Goal: Information Seeking & Learning: Learn about a topic

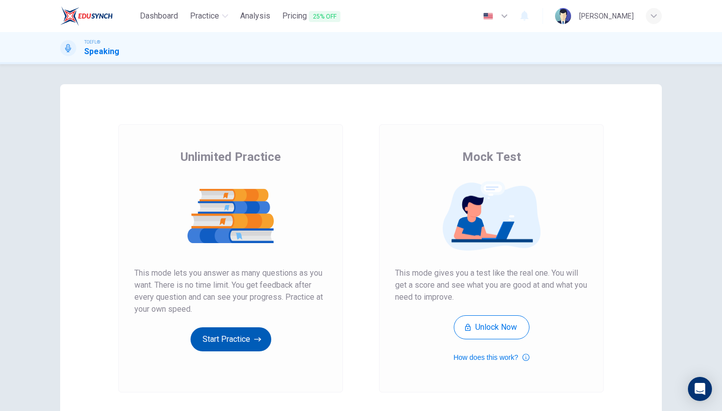
click at [221, 335] on button "Start Practice" at bounding box center [230, 339] width 81 height 24
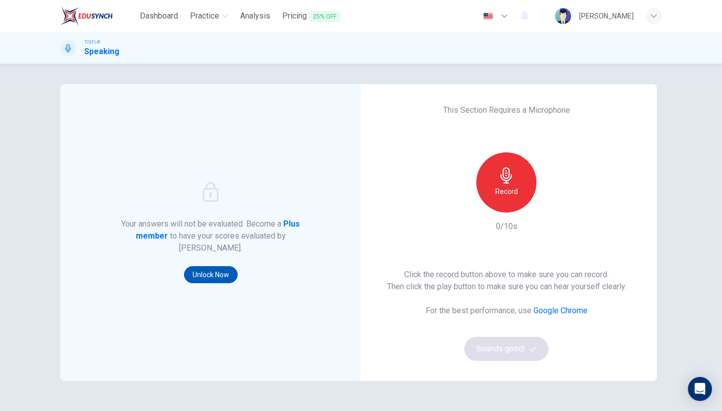
click at [216, 273] on button "Unlock Now" at bounding box center [211, 274] width 54 height 17
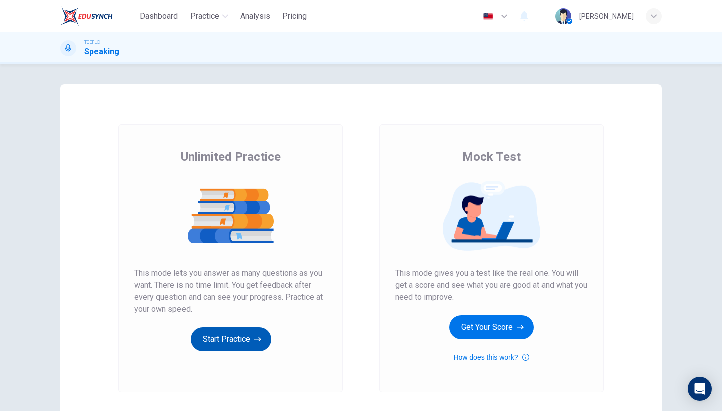
click at [235, 339] on button "Start Practice" at bounding box center [230, 339] width 81 height 24
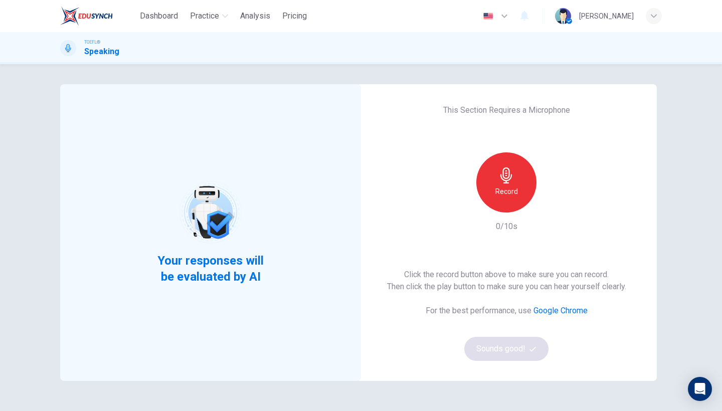
click at [206, 296] on div "Your responses will be evaluated by AI" at bounding box center [210, 232] width 301 height 297
click at [214, 273] on span "Your responses will be evaluated by AI" at bounding box center [211, 269] width 122 height 32
click at [504, 191] on h6 "Record" at bounding box center [506, 191] width 23 height 12
click at [511, 190] on h6 "Stop" at bounding box center [506, 191] width 15 height 12
click at [510, 350] on button "Sounds good!" at bounding box center [506, 349] width 84 height 24
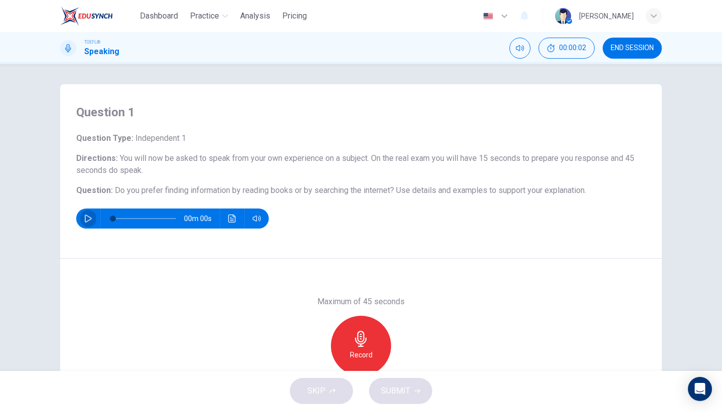
click at [88, 218] on icon "button" at bounding box center [88, 218] width 8 height 8
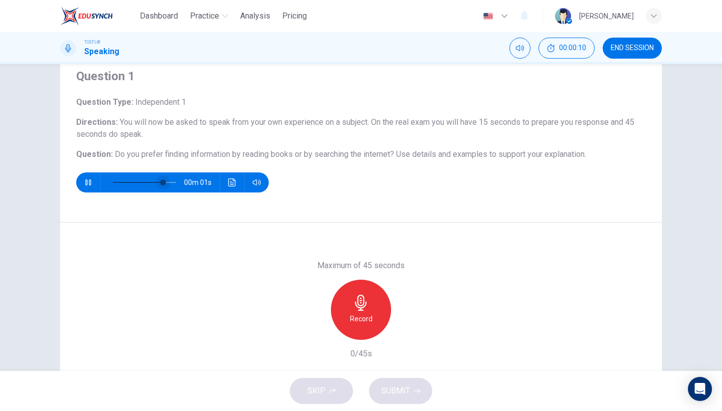
click at [113, 185] on span at bounding box center [144, 182] width 63 height 14
type input "0"
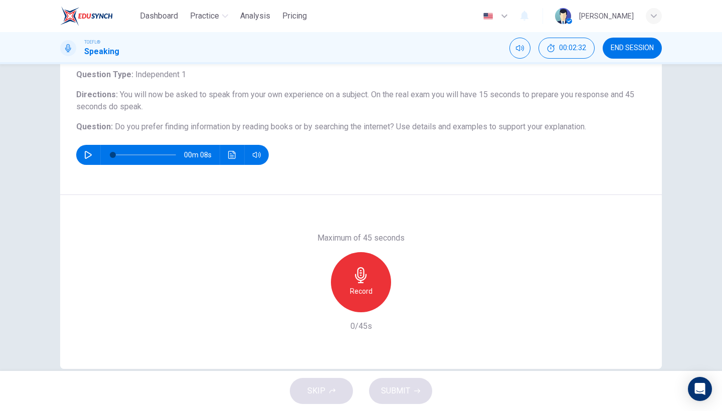
scroll to position [62, 0]
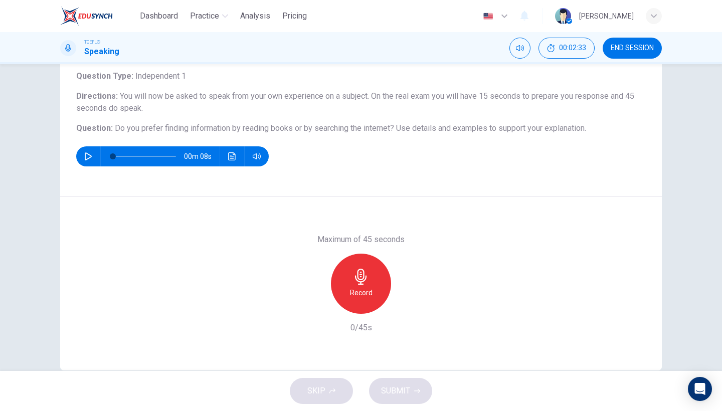
click at [365, 287] on h6 "Record" at bounding box center [361, 293] width 23 height 12
click at [365, 287] on h6 "Stop" at bounding box center [360, 293] width 15 height 12
click at [408, 306] on icon "button" at bounding box center [407, 306] width 5 height 6
click at [396, 396] on span "SUBMIT" at bounding box center [395, 391] width 29 height 14
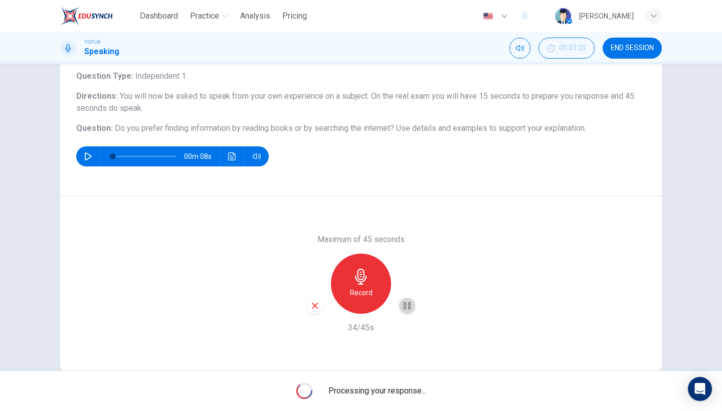
click at [409, 303] on icon "button" at bounding box center [407, 306] width 10 height 10
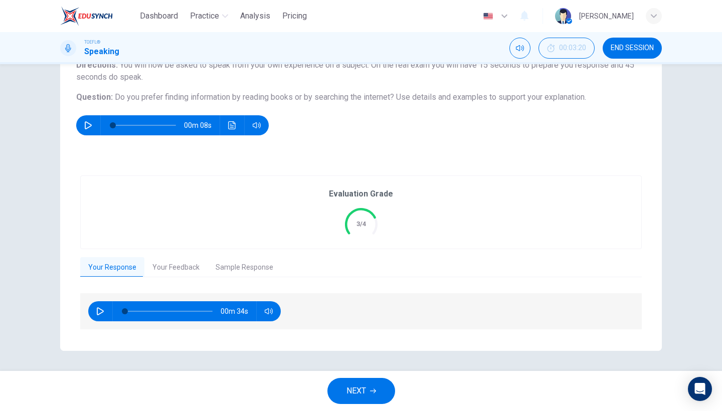
scroll to position [93, 0]
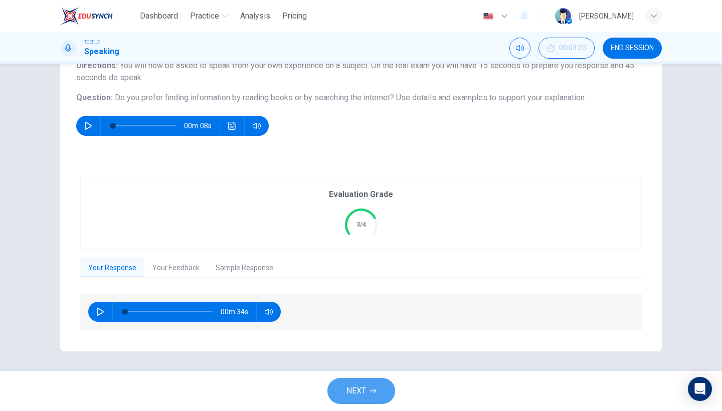
click at [354, 391] on span "NEXT" at bounding box center [356, 391] width 20 height 14
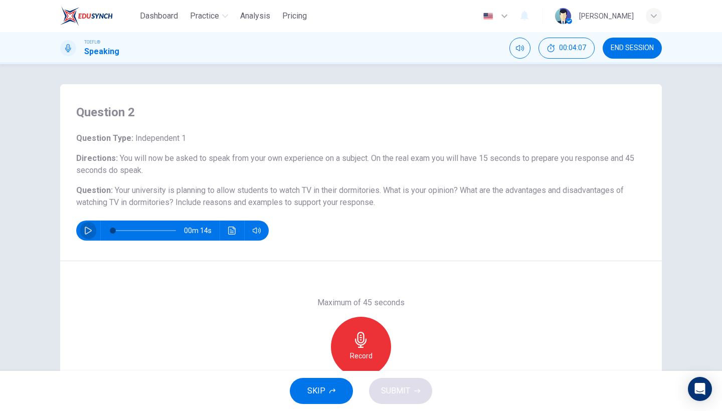
click at [90, 231] on icon "button" at bounding box center [88, 231] width 8 height 8
type input "0"
click at [350, 338] on div "Record" at bounding box center [361, 347] width 60 height 60
click at [290, 320] on div "Maximum of 45 seconds Stop 35/45s" at bounding box center [360, 346] width 601 height 171
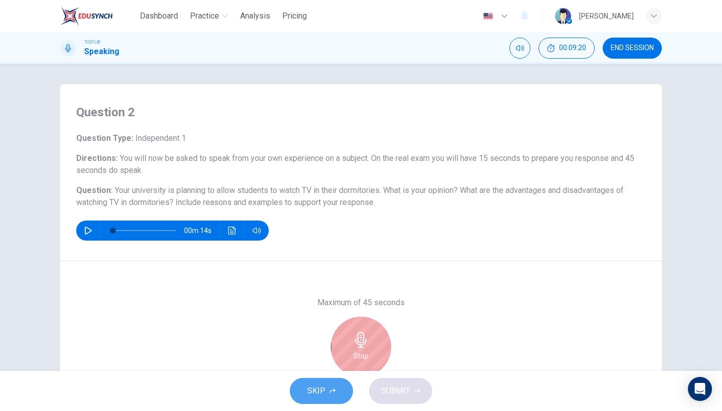
click at [332, 386] on button "SKIP" at bounding box center [321, 391] width 63 height 26
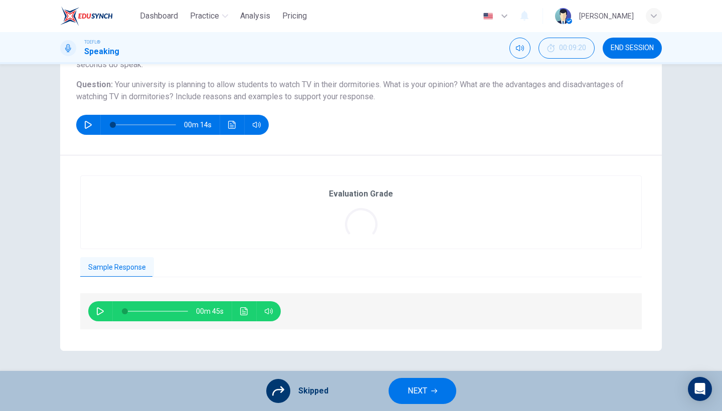
scroll to position [105, 0]
click at [296, 394] on div "Skipped" at bounding box center [297, 391] width 62 height 24
click at [279, 394] on icon at bounding box center [278, 391] width 12 height 12
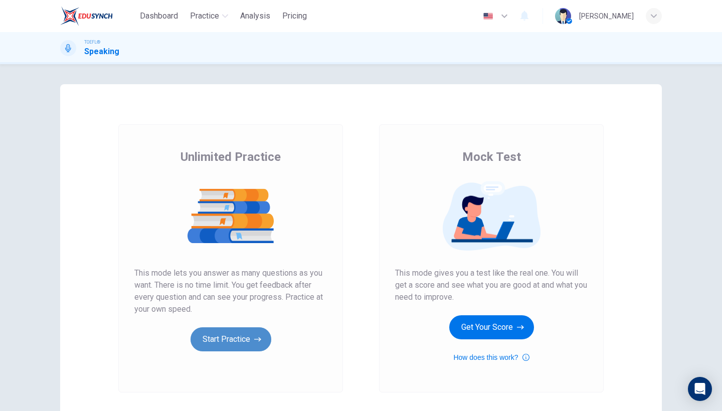
click at [203, 337] on button "Start Practice" at bounding box center [230, 339] width 81 height 24
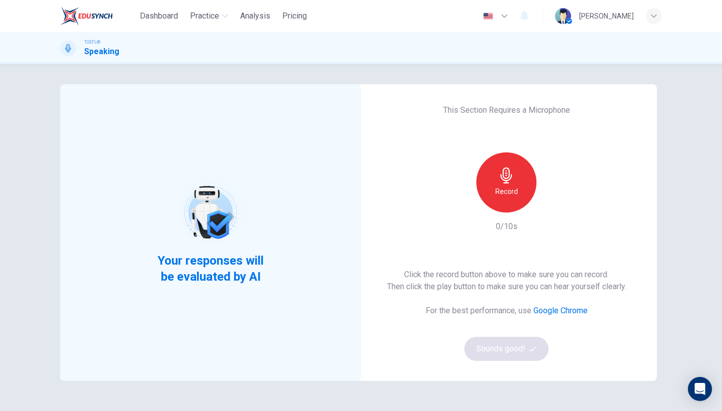
click at [486, 213] on div "Record 0/10s" at bounding box center [506, 192] width 108 height 80
click at [492, 208] on div "Record" at bounding box center [506, 182] width 60 height 60
click at [492, 207] on div "Stop" at bounding box center [506, 182] width 60 height 60
click at [507, 348] on button "Sounds good!" at bounding box center [506, 349] width 84 height 24
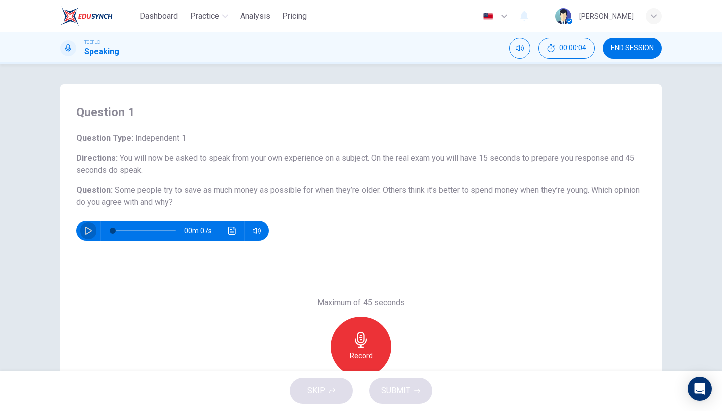
click at [88, 233] on icon "button" at bounding box center [88, 231] width 7 height 8
type input "0"
click at [361, 342] on icon "button" at bounding box center [361, 340] width 12 height 16
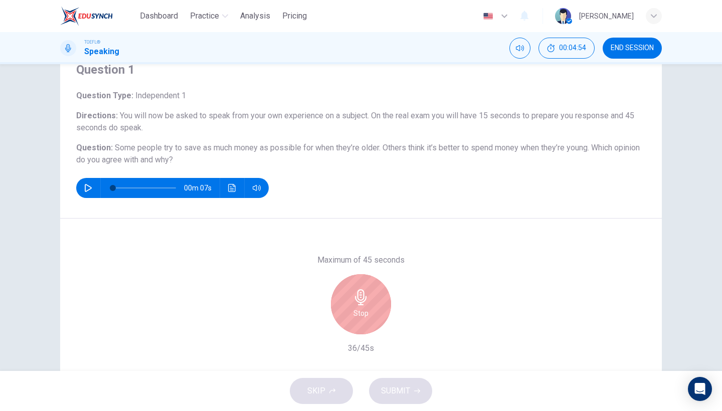
scroll to position [44, 0]
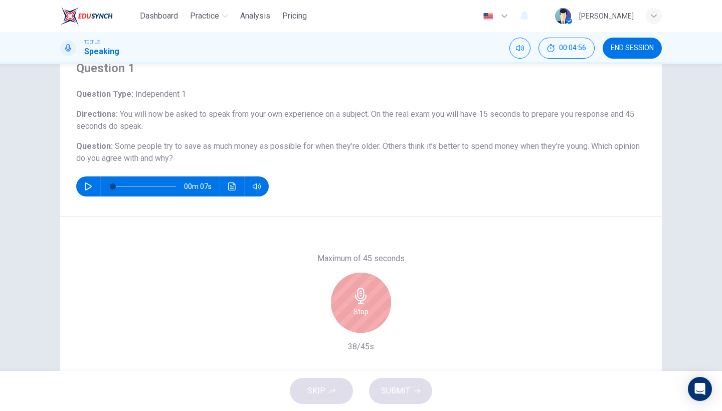
click at [353, 305] on div "Stop" at bounding box center [361, 303] width 60 height 60
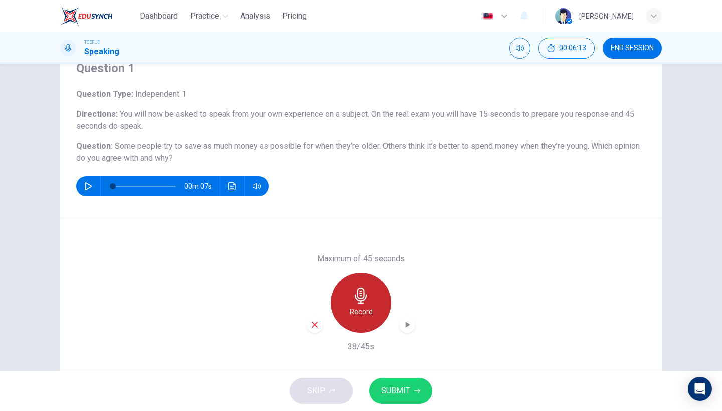
click at [353, 305] on div "Record" at bounding box center [361, 303] width 60 height 60
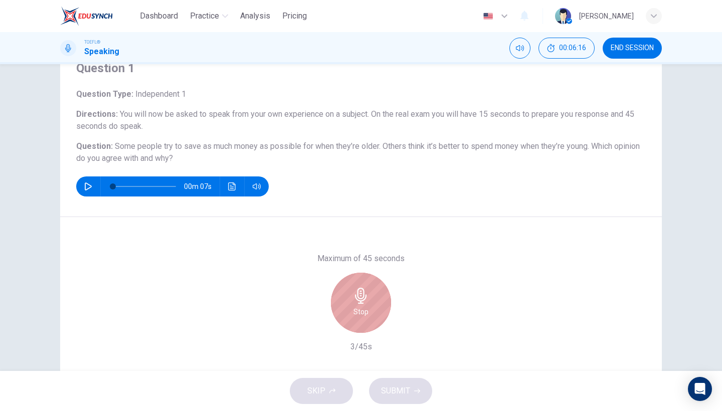
click at [353, 305] on div "Stop" at bounding box center [361, 303] width 60 height 60
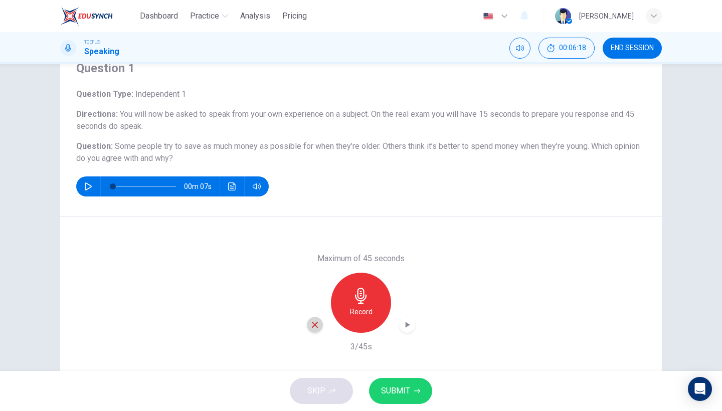
click at [315, 325] on icon "button" at bounding box center [315, 325] width 6 height 6
click at [357, 305] on div "Record" at bounding box center [361, 303] width 60 height 60
click at [406, 327] on icon "button" at bounding box center [407, 325] width 10 height 10
click at [317, 327] on icon "button" at bounding box center [315, 325] width 6 height 6
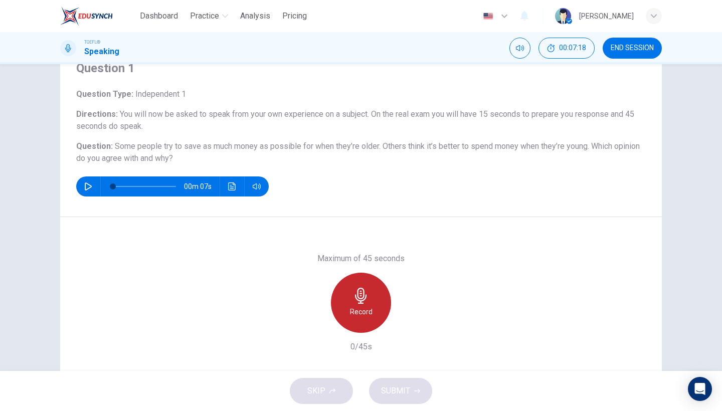
click at [359, 312] on h6 "Record" at bounding box center [361, 312] width 23 height 12
click at [359, 312] on h6 "Stop" at bounding box center [360, 312] width 15 height 12
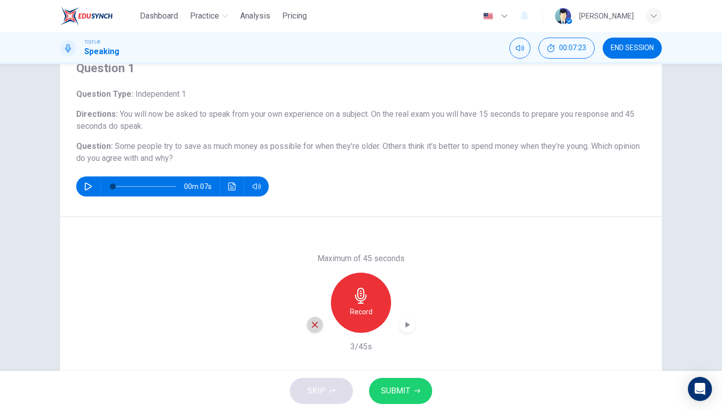
click at [310, 327] on div "button" at bounding box center [315, 325] width 16 height 16
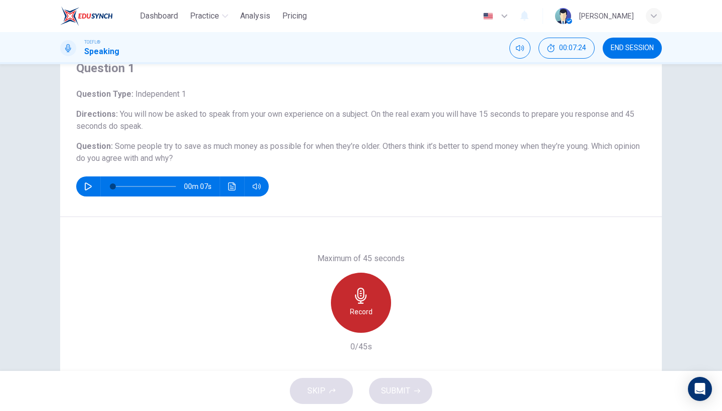
click at [358, 315] on h6 "Record" at bounding box center [361, 312] width 23 height 12
click at [342, 309] on div "Stop" at bounding box center [361, 303] width 60 height 60
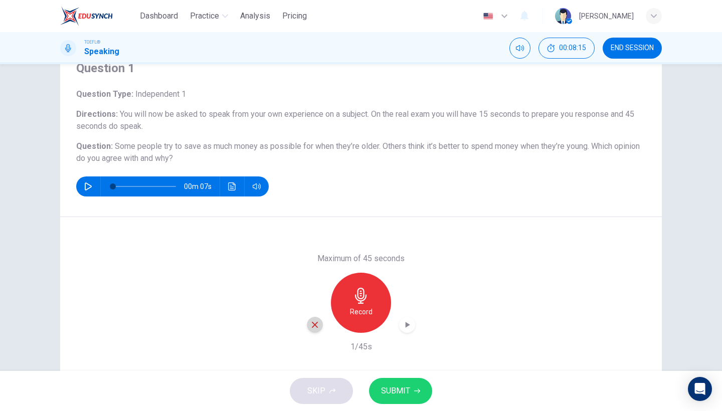
click at [310, 325] on div "button" at bounding box center [315, 325] width 16 height 16
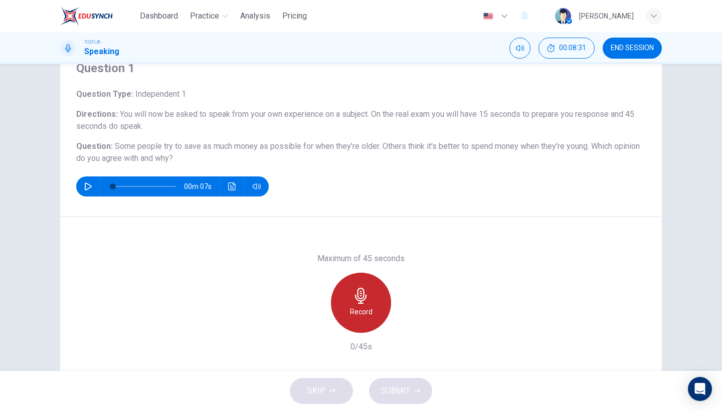
click at [358, 305] on div "Record" at bounding box center [361, 303] width 60 height 60
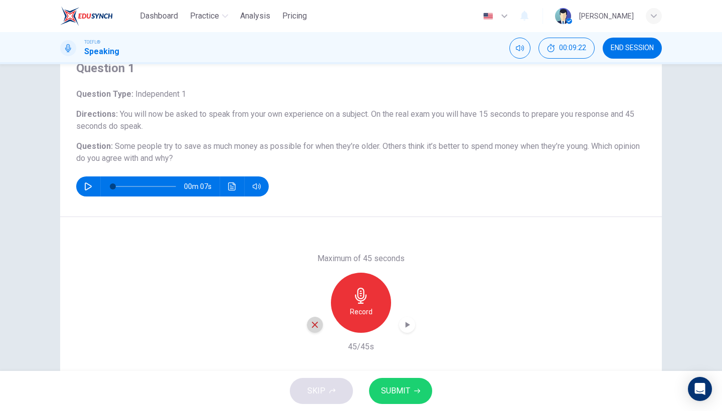
click at [317, 330] on div "button" at bounding box center [315, 325] width 16 height 16
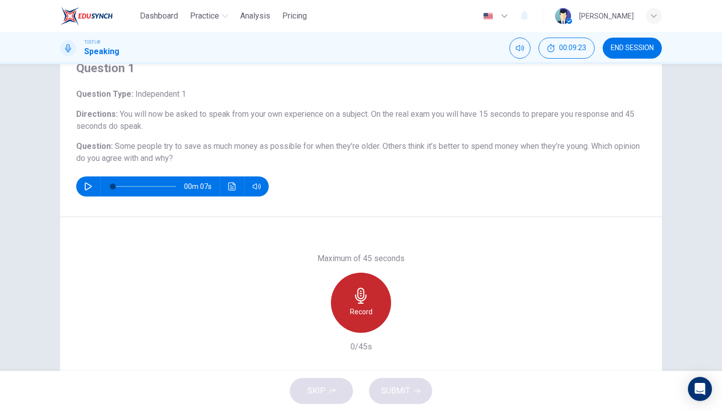
click at [342, 303] on div "Record" at bounding box center [361, 303] width 60 height 60
click at [342, 302] on div "Stop" at bounding box center [361, 303] width 60 height 60
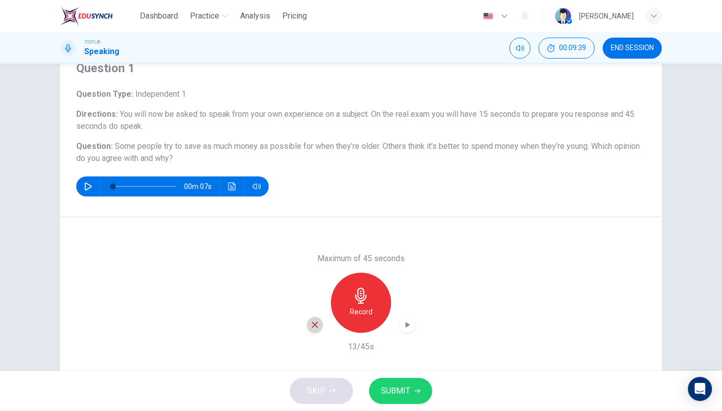
click at [319, 326] on div "button" at bounding box center [315, 325] width 16 height 16
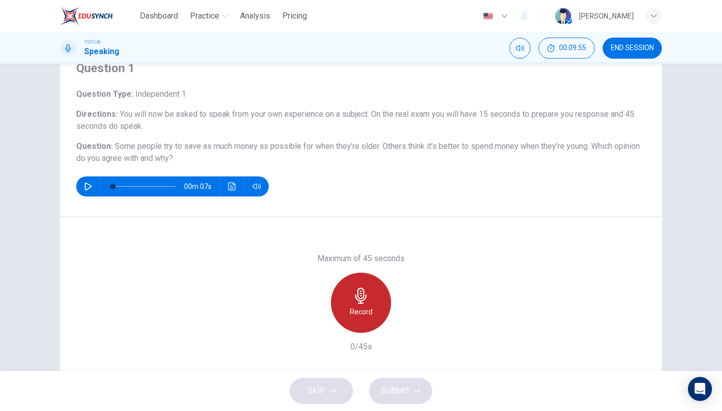
click at [352, 319] on div "Record" at bounding box center [361, 303] width 60 height 60
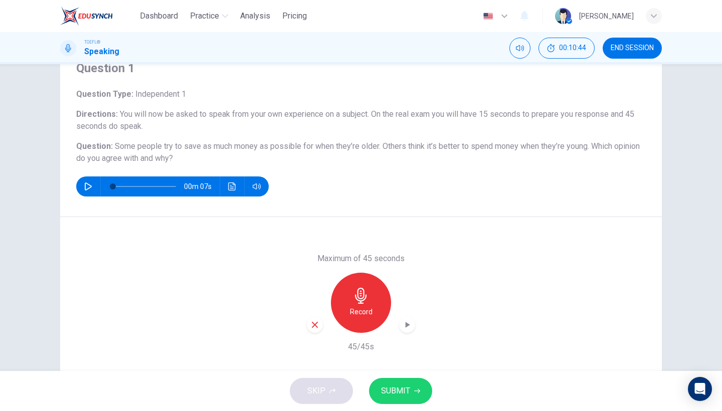
click at [399, 394] on span "SUBMIT" at bounding box center [395, 391] width 29 height 14
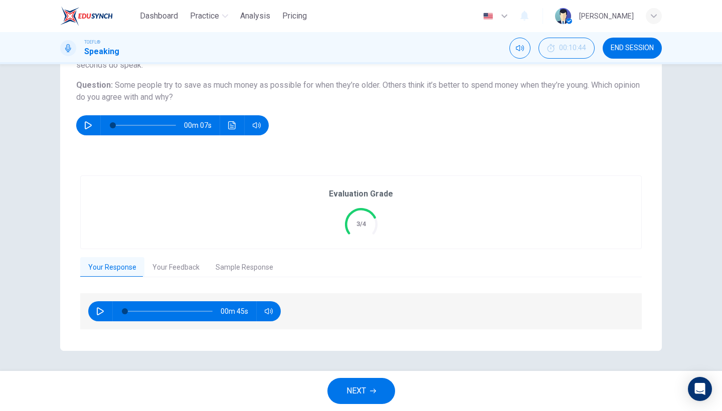
scroll to position [105, 0]
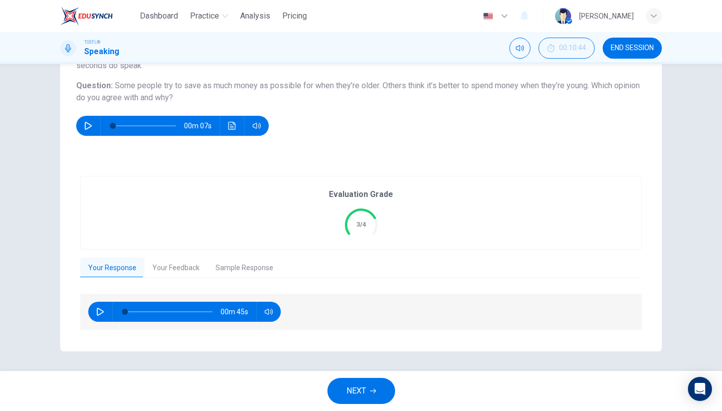
click at [370, 227] on icon at bounding box center [361, 224] width 42 height 42
click at [186, 275] on button "Your Feedback" at bounding box center [175, 268] width 63 height 21
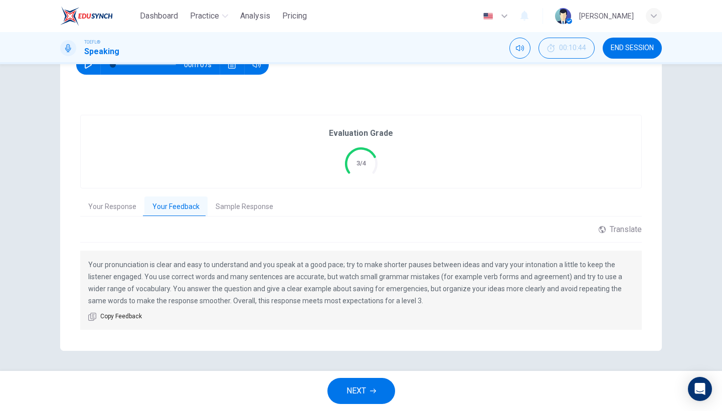
scroll to position [165, 0]
click at [348, 390] on span "NEXT" at bounding box center [356, 391] width 20 height 14
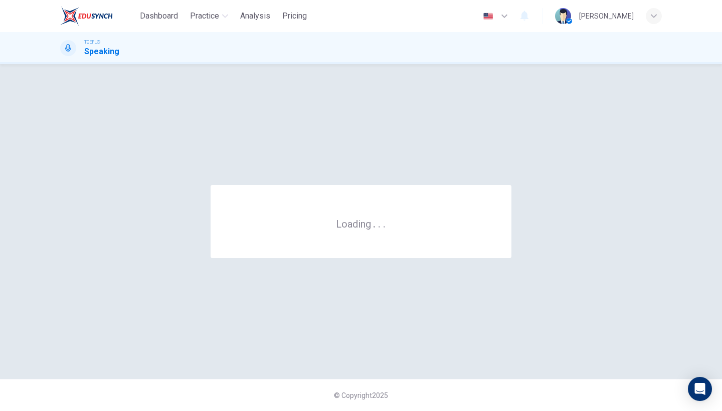
scroll to position [0, 0]
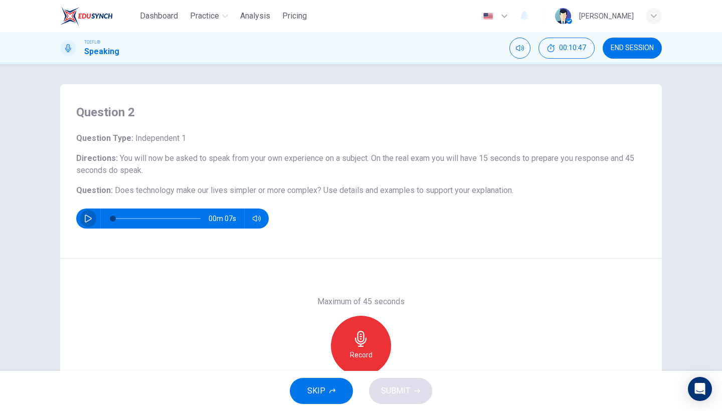
click at [87, 220] on icon "button" at bounding box center [88, 218] width 8 height 8
type input "0"
click at [363, 353] on h6 "Record" at bounding box center [361, 355] width 23 height 12
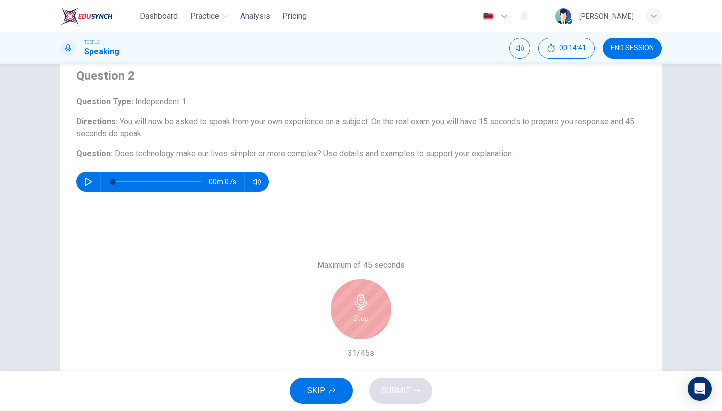
scroll to position [38, 0]
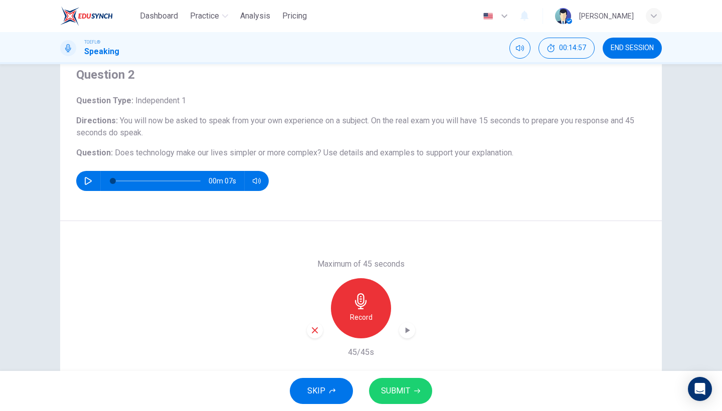
click at [318, 332] on icon "button" at bounding box center [314, 330] width 9 height 9
click at [365, 316] on h6 "Record" at bounding box center [361, 317] width 23 height 12
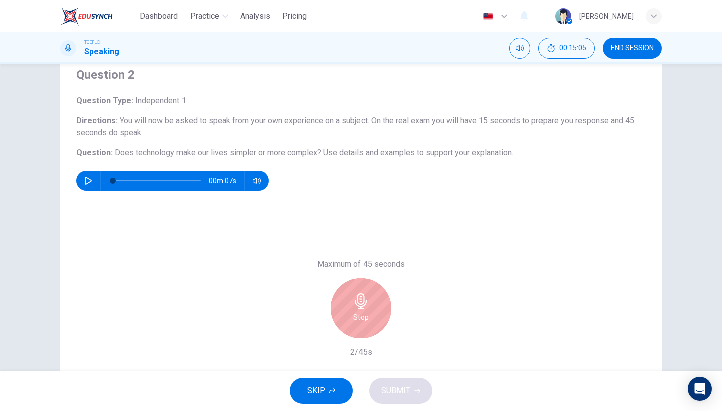
click at [365, 316] on h6 "Stop" at bounding box center [360, 317] width 15 height 12
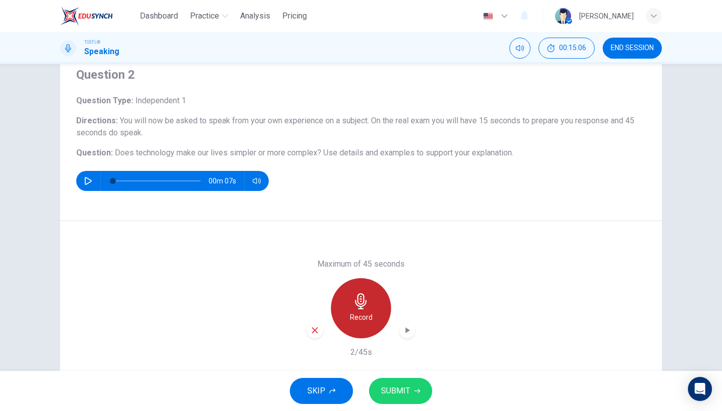
click at [358, 311] on h6 "Record" at bounding box center [361, 317] width 23 height 12
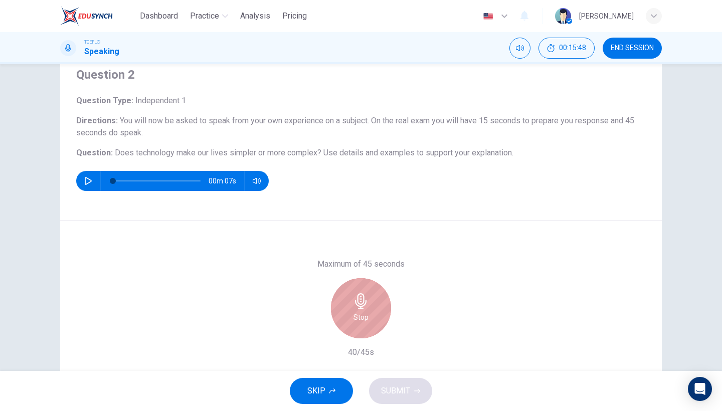
click at [358, 311] on h6 "Stop" at bounding box center [360, 317] width 15 height 12
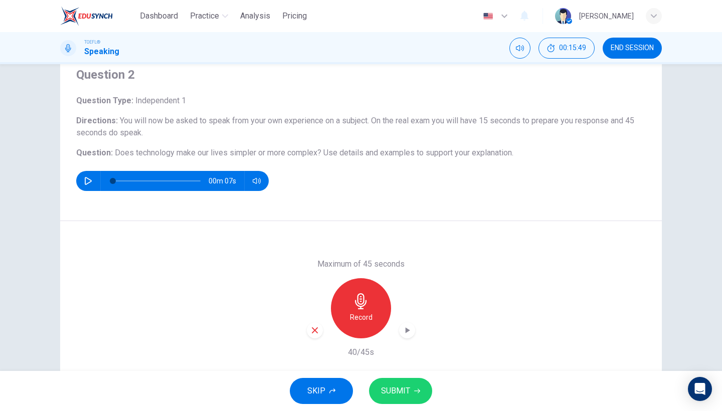
click at [314, 333] on icon "button" at bounding box center [314, 330] width 9 height 9
click at [367, 307] on icon "button" at bounding box center [361, 301] width 16 height 16
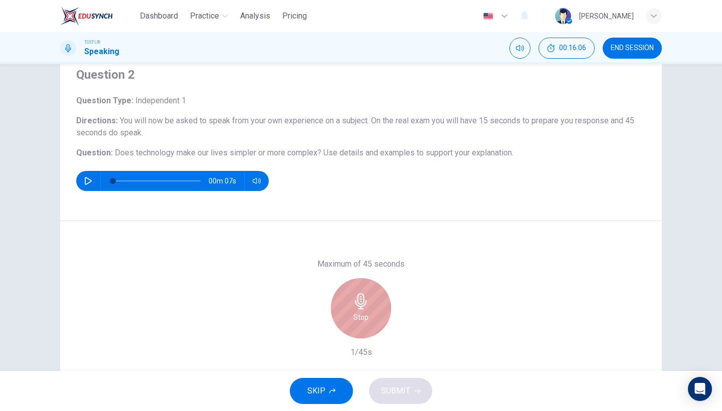
click at [360, 310] on div "Stop" at bounding box center [361, 308] width 60 height 60
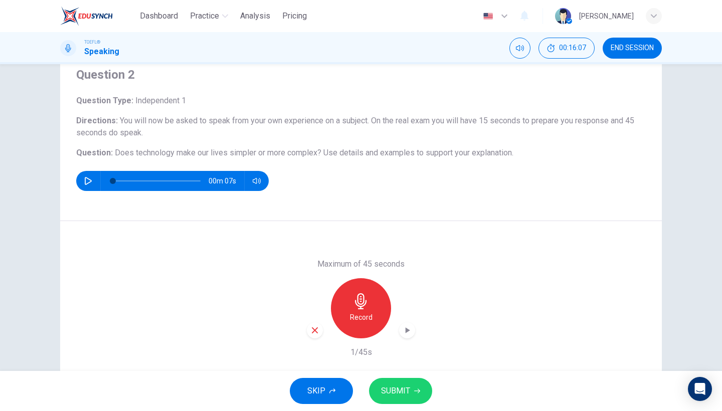
click at [318, 331] on icon "button" at bounding box center [314, 330] width 9 height 9
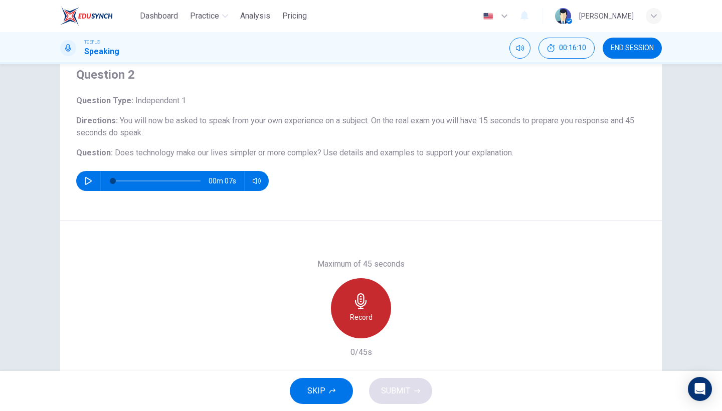
click at [357, 311] on div "Record" at bounding box center [361, 308] width 60 height 60
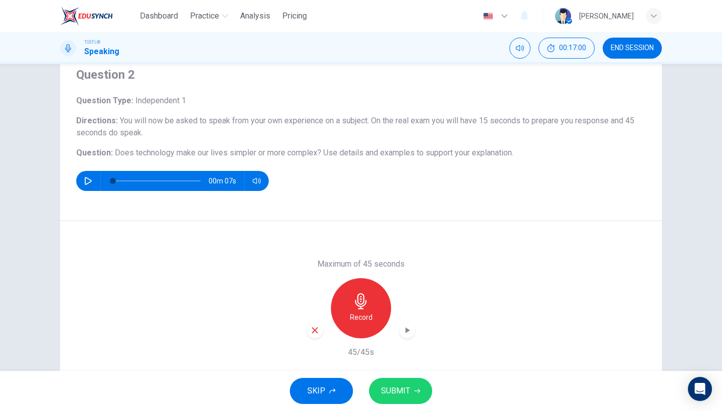
click at [311, 331] on icon "button" at bounding box center [314, 330] width 9 height 9
click at [351, 319] on h6 "Record" at bounding box center [361, 317] width 23 height 12
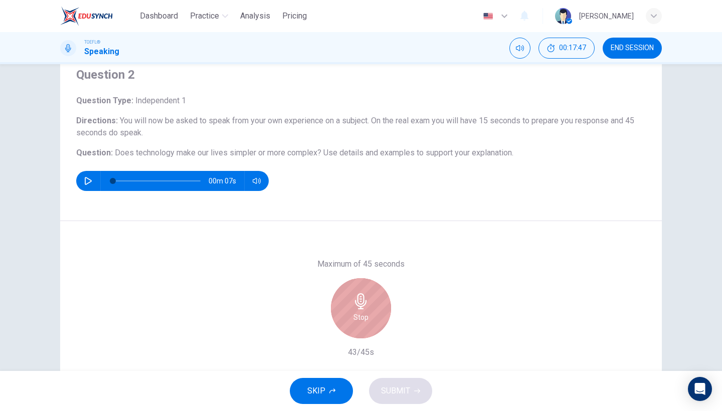
click at [372, 328] on div "Stop" at bounding box center [361, 308] width 60 height 60
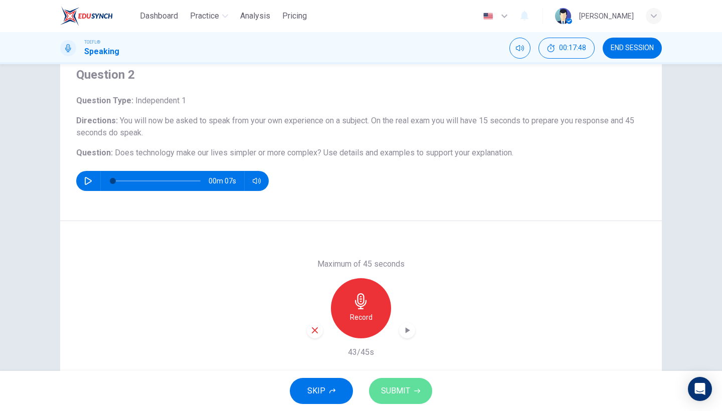
click at [400, 391] on span "SUBMIT" at bounding box center [395, 391] width 29 height 14
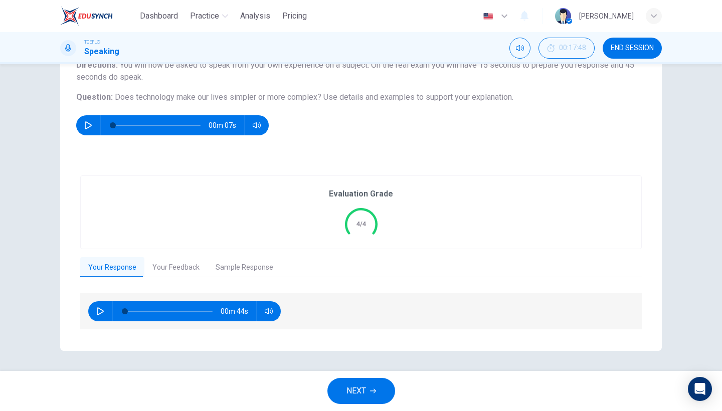
scroll to position [93, 0]
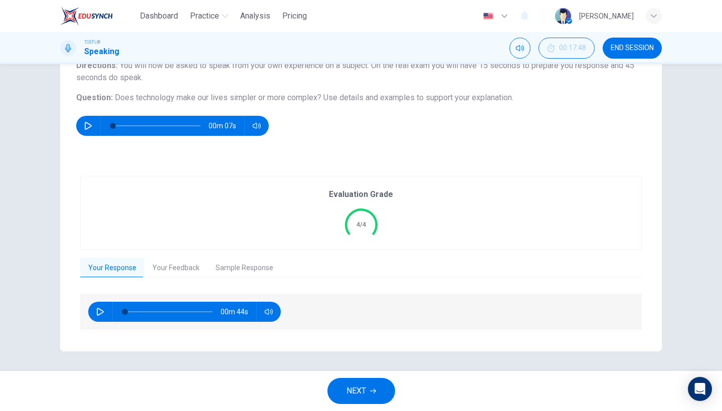
click at [183, 265] on button "Your Feedback" at bounding box center [175, 268] width 63 height 21
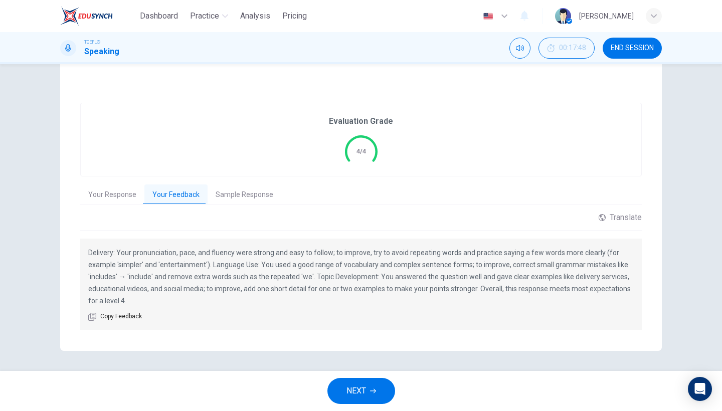
scroll to position [165, 0]
click at [346, 391] on span "NEXT" at bounding box center [356, 391] width 20 height 14
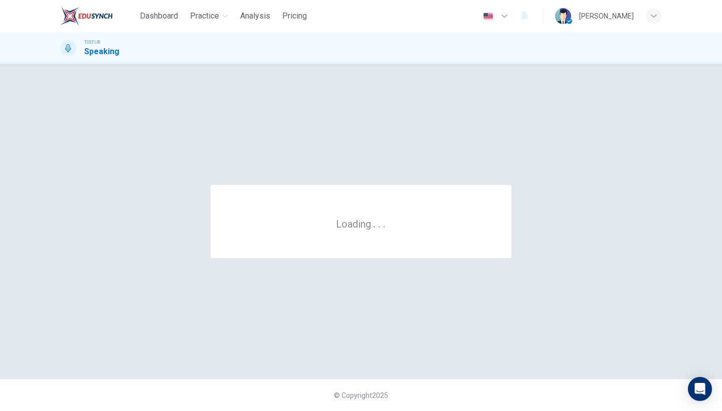
scroll to position [0, 0]
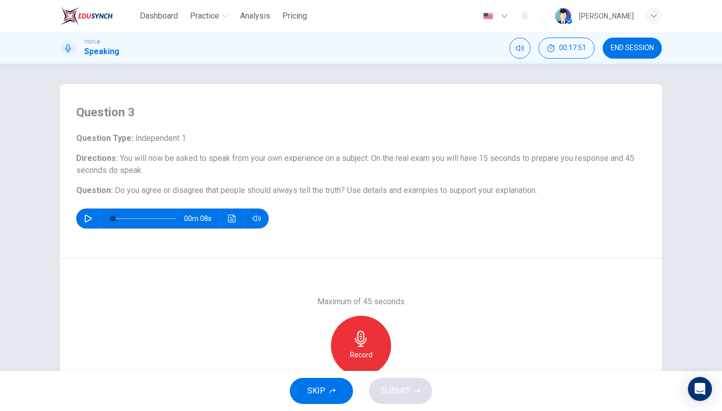
click at [92, 218] on icon "button" at bounding box center [88, 218] width 8 height 8
type input "0"
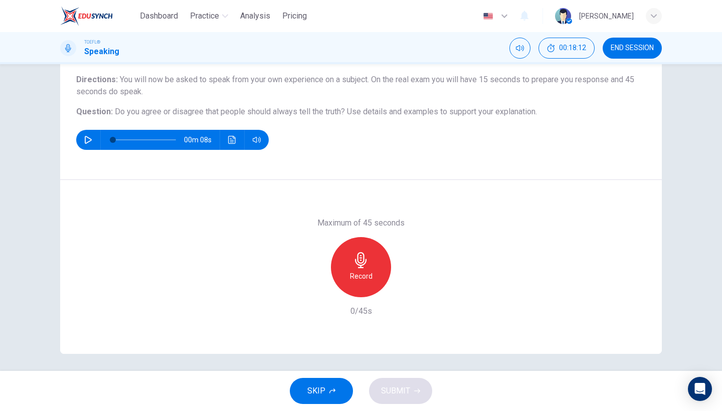
click at [357, 278] on h6 "Record" at bounding box center [361, 276] width 23 height 12
click at [357, 278] on h6 "Stop" at bounding box center [360, 276] width 15 height 12
click at [339, 271] on div "Stop" at bounding box center [361, 267] width 60 height 60
click at [316, 292] on icon "button" at bounding box center [314, 289] width 9 height 9
click at [346, 264] on div "Record" at bounding box center [361, 267] width 60 height 60
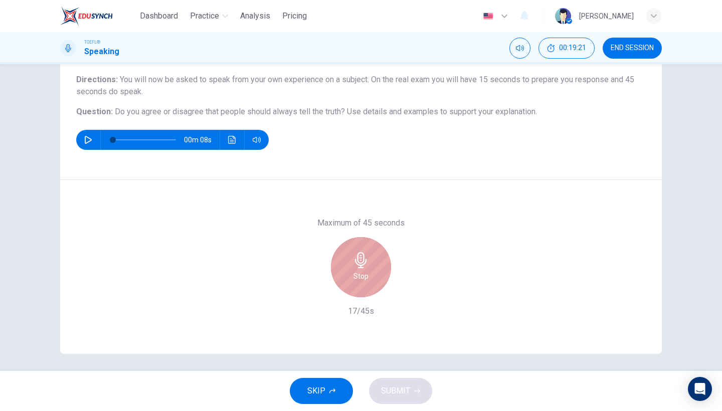
click at [346, 261] on div "Stop" at bounding box center [361, 267] width 60 height 60
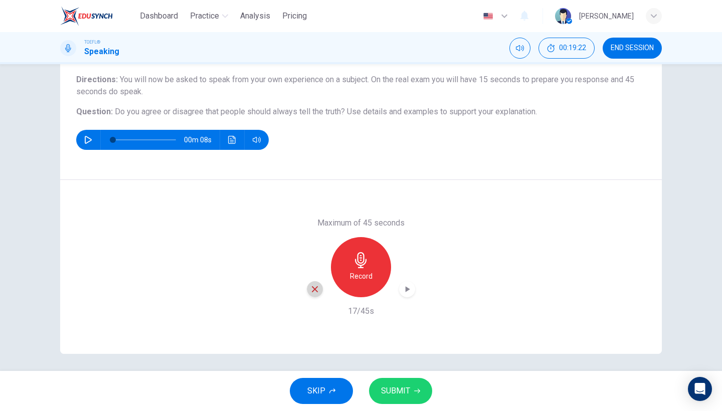
click at [315, 293] on icon "button" at bounding box center [314, 289] width 9 height 9
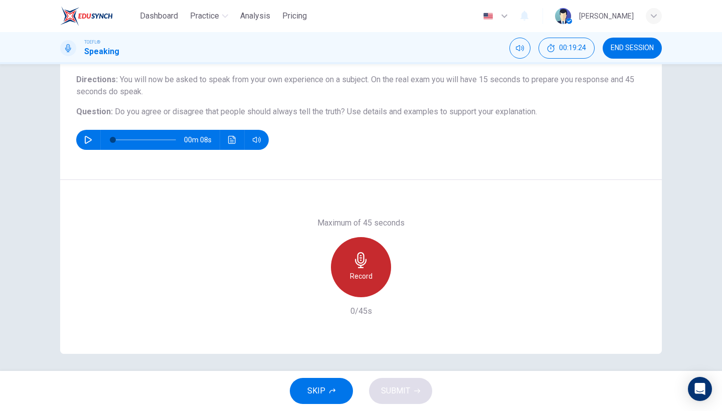
click at [364, 274] on h6 "Record" at bounding box center [361, 276] width 23 height 12
click at [364, 274] on h6 "Stop" at bounding box center [360, 276] width 15 height 12
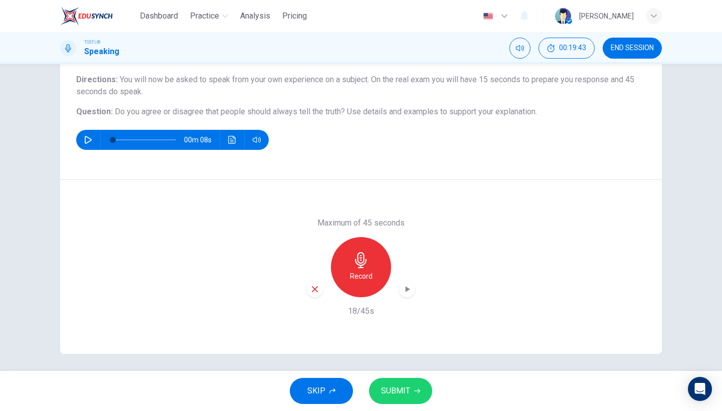
click at [316, 290] on icon "button" at bounding box center [315, 289] width 6 height 6
click at [353, 278] on h6 "Record" at bounding box center [361, 276] width 23 height 12
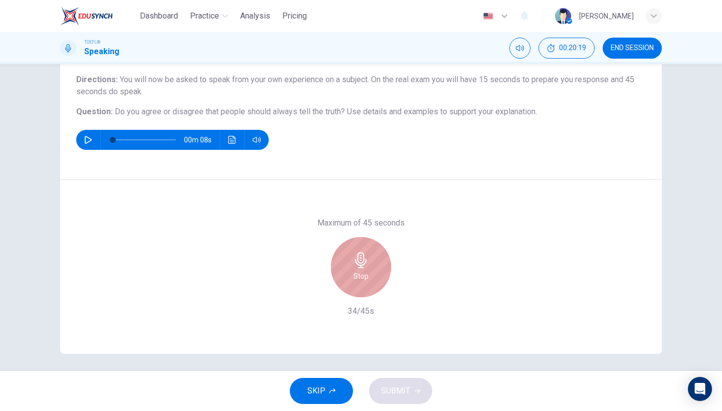
click at [353, 278] on div "Stop" at bounding box center [361, 267] width 60 height 60
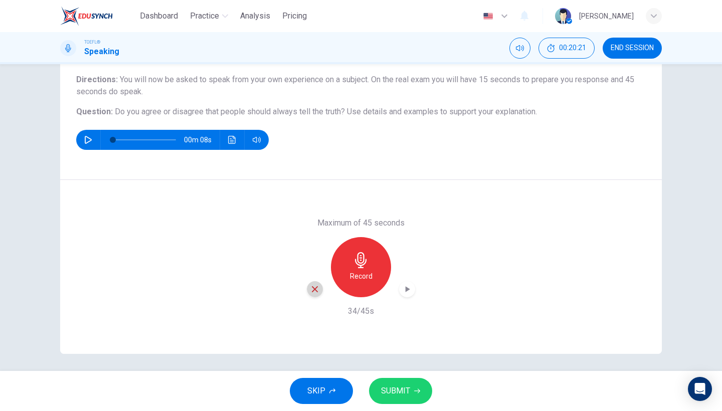
click at [314, 291] on icon "button" at bounding box center [314, 289] width 9 height 9
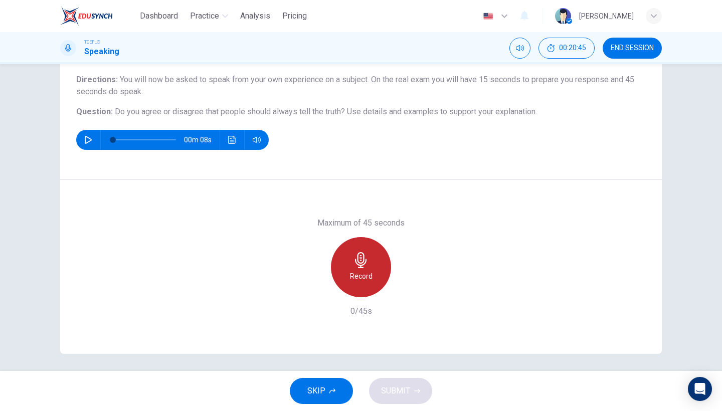
click at [353, 272] on h6 "Record" at bounding box center [361, 276] width 23 height 12
click at [358, 276] on h6 "Stop" at bounding box center [360, 276] width 15 height 12
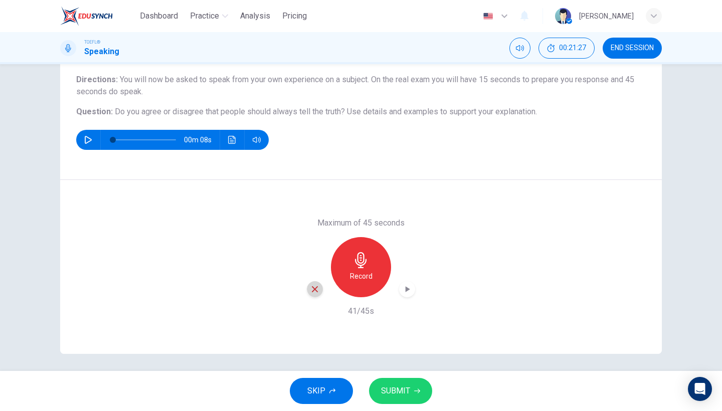
click at [311, 288] on icon "button" at bounding box center [314, 289] width 9 height 9
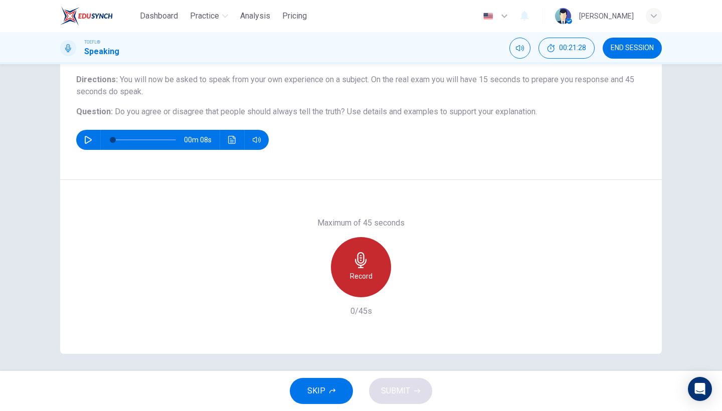
click at [354, 276] on h6 "Record" at bounding box center [361, 276] width 23 height 12
click at [341, 267] on div "Stop" at bounding box center [361, 267] width 60 height 60
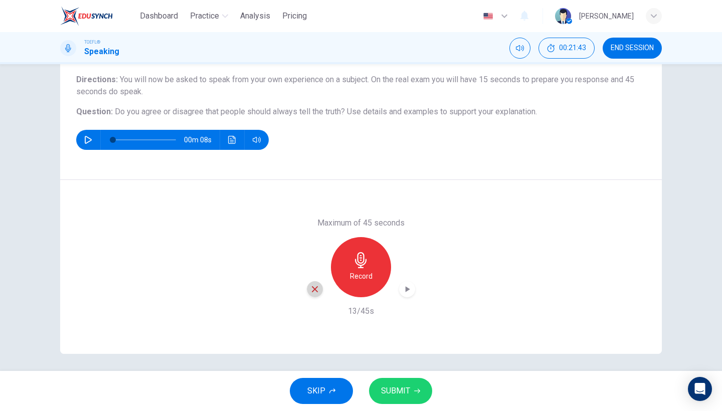
click at [313, 291] on icon "button" at bounding box center [315, 289] width 6 height 6
click at [348, 249] on div "Record" at bounding box center [361, 267] width 60 height 60
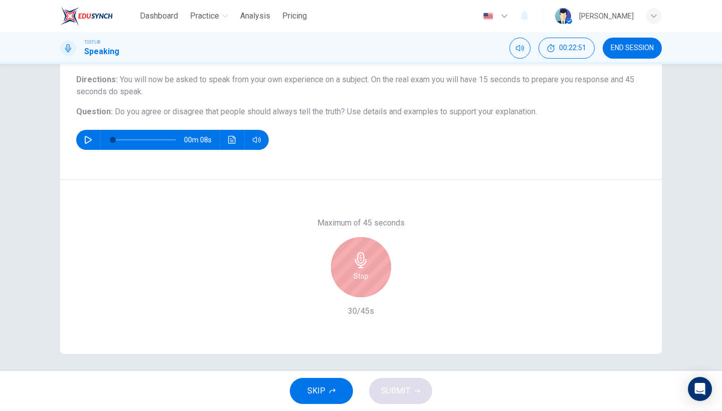
click at [347, 248] on div "Stop" at bounding box center [361, 267] width 60 height 60
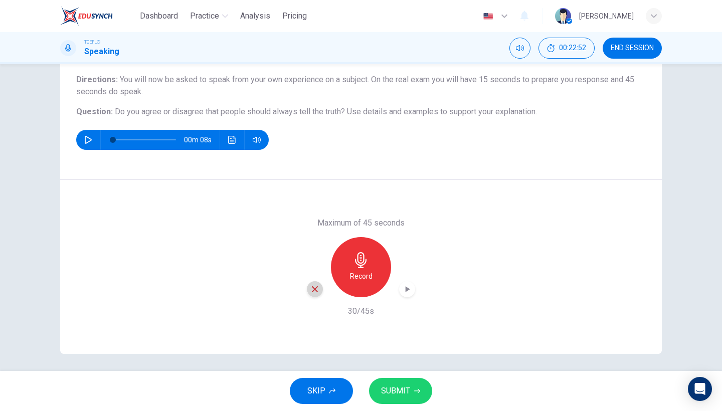
click at [314, 292] on icon "button" at bounding box center [314, 289] width 9 height 9
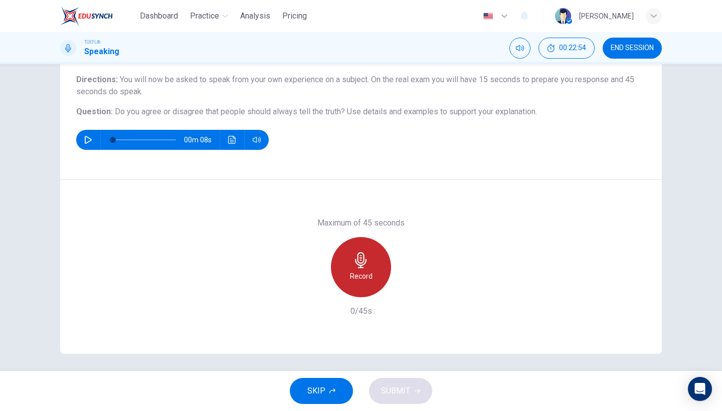
click at [345, 284] on div "Record" at bounding box center [361, 267] width 60 height 60
click at [352, 264] on div "Stop" at bounding box center [361, 267] width 60 height 60
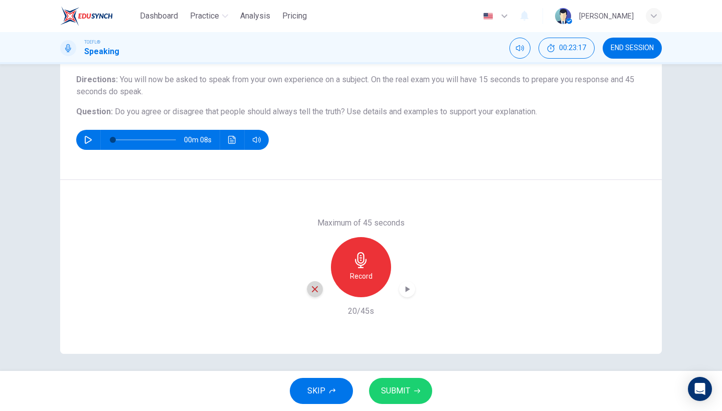
click at [315, 293] on icon "button" at bounding box center [314, 289] width 9 height 9
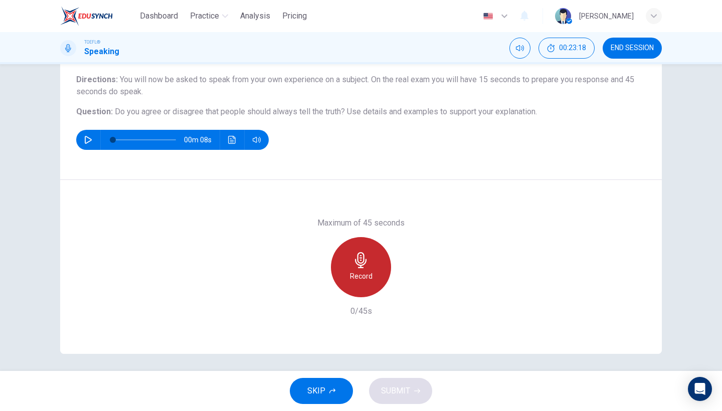
click at [355, 274] on h6 "Record" at bounding box center [361, 276] width 23 height 12
click at [349, 279] on div "Stop" at bounding box center [361, 267] width 60 height 60
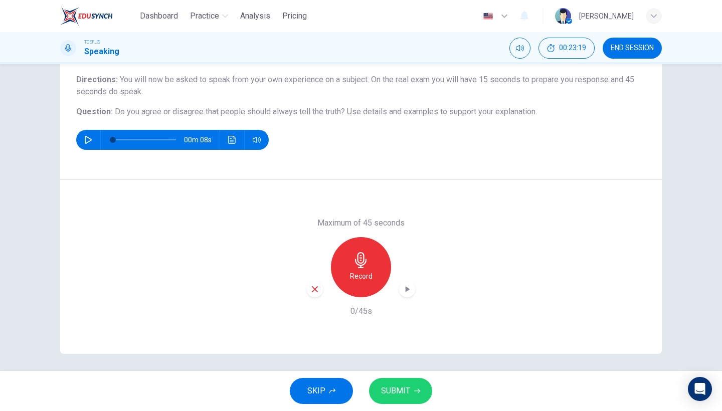
click at [318, 286] on icon "button" at bounding box center [314, 289] width 9 height 9
click at [349, 275] on div "Record" at bounding box center [361, 267] width 60 height 60
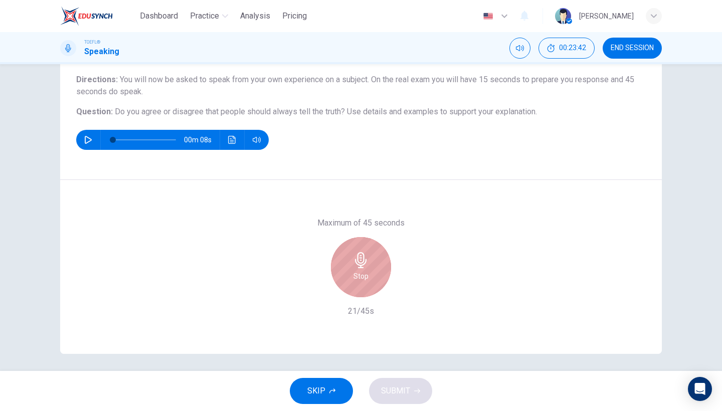
click at [356, 272] on h6 "Stop" at bounding box center [360, 276] width 15 height 12
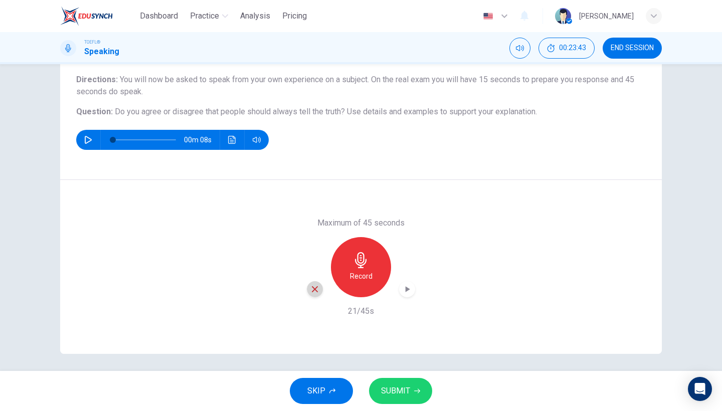
click at [316, 288] on icon "button" at bounding box center [315, 289] width 6 height 6
click at [373, 269] on div "Record" at bounding box center [361, 267] width 60 height 60
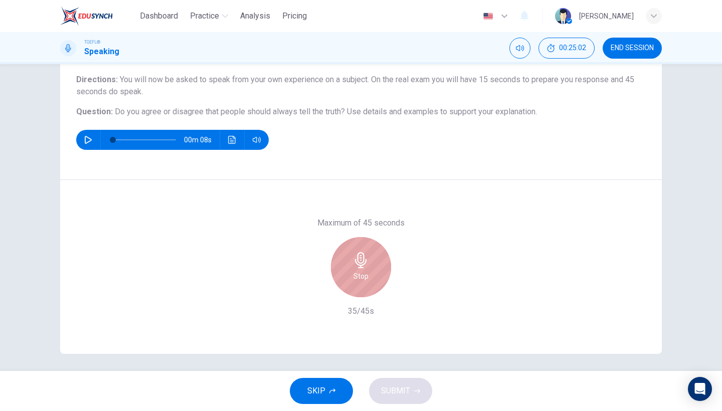
click at [368, 270] on div "Stop" at bounding box center [361, 267] width 60 height 60
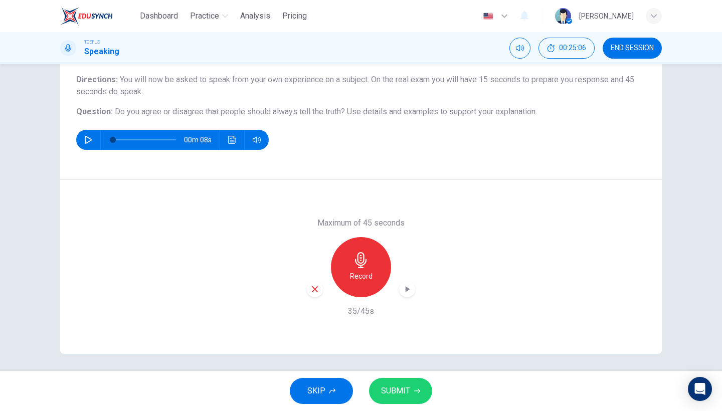
click at [407, 388] on span "SUBMIT" at bounding box center [395, 391] width 29 height 14
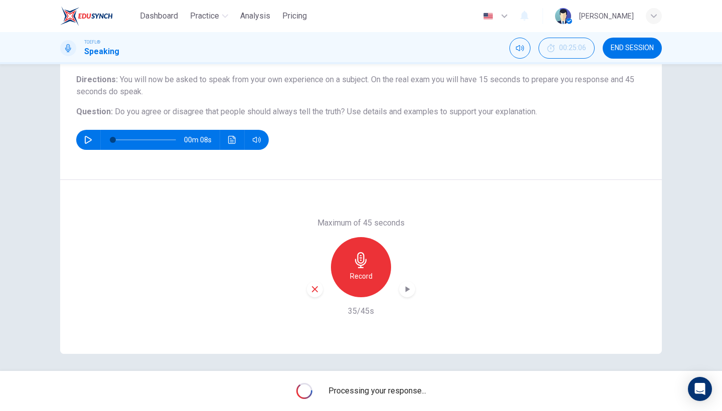
drag, startPoint x: 407, startPoint y: 388, endPoint x: 407, endPoint y: 372, distance: 16.0
click at [407, 387] on span "Processing your response..." at bounding box center [377, 391] width 98 height 12
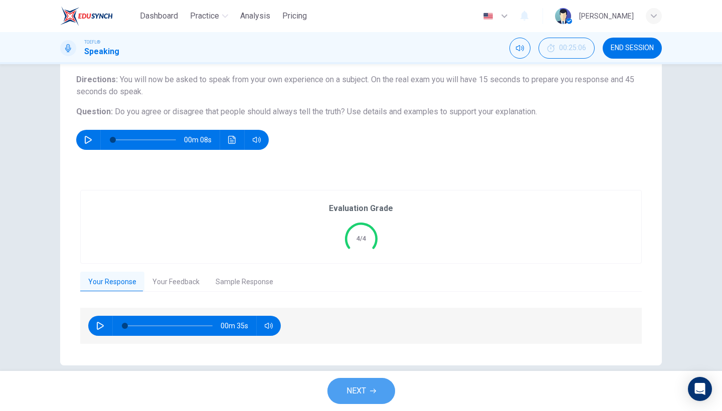
click at [358, 394] on span "NEXT" at bounding box center [356, 391] width 20 height 14
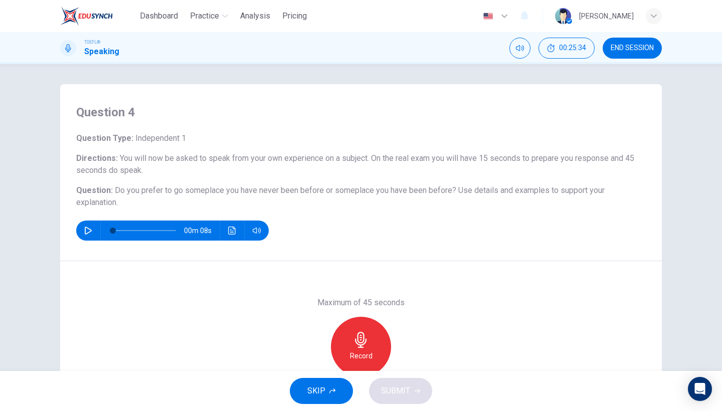
click at [510, 14] on icon "button" at bounding box center [504, 16] width 12 height 12
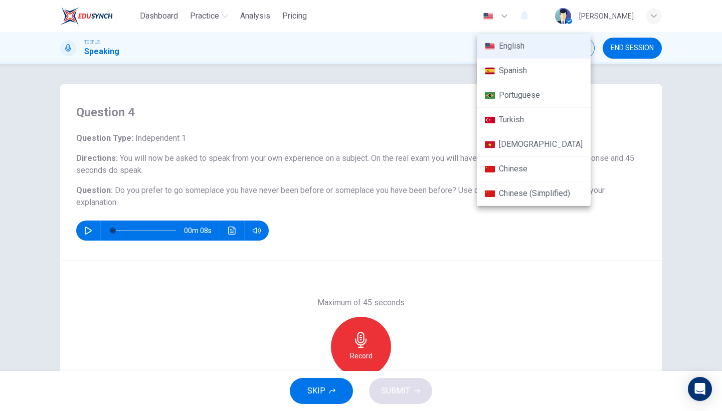
click at [528, 17] on div at bounding box center [361, 205] width 722 height 411
